Goal: Obtain resource: Obtain resource

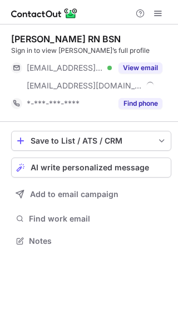
scroll to position [233, 178]
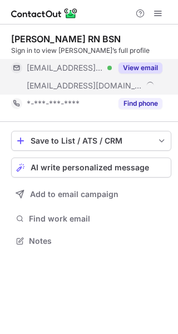
click at [128, 66] on button "View email" at bounding box center [141, 67] width 44 height 11
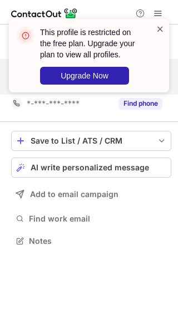
click at [159, 29] on span at bounding box center [160, 28] width 9 height 11
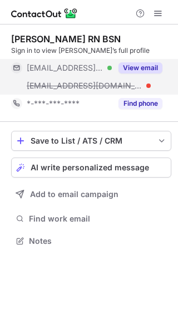
click at [141, 67] on button "View email" at bounding box center [141, 67] width 44 height 11
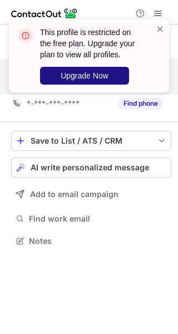
click at [93, 75] on span "Upgrade Now" at bounding box center [85, 75] width 48 height 9
